Goal: Task Accomplishment & Management: Manage account settings

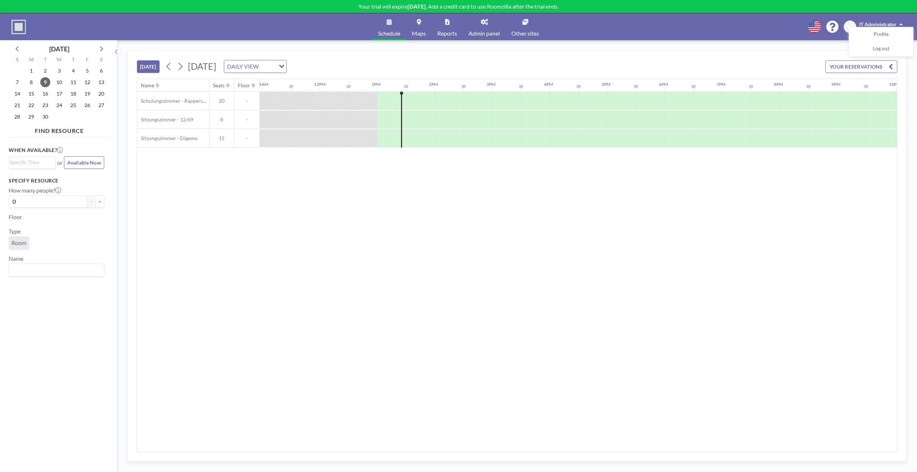
scroll to position [0, 632]
click at [483, 22] on icon at bounding box center [484, 22] width 7 height 6
click at [492, 24] on link "Admin panel" at bounding box center [484, 26] width 43 height 27
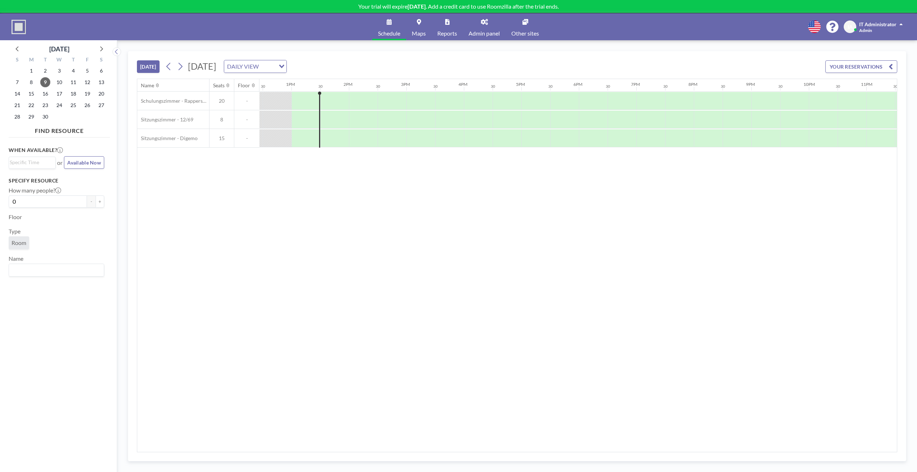
scroll to position [0, 718]
click at [79, 344] on div "When available? Loading... or Available Now Specify resource How many people? 0…" at bounding box center [59, 298] width 101 height 317
click at [296, 5] on p "Your trial will expire [DATE] . Add a credit card to use Roomzilla after the tr…" at bounding box center [458, 6] width 917 height 7
